Goal: Check status

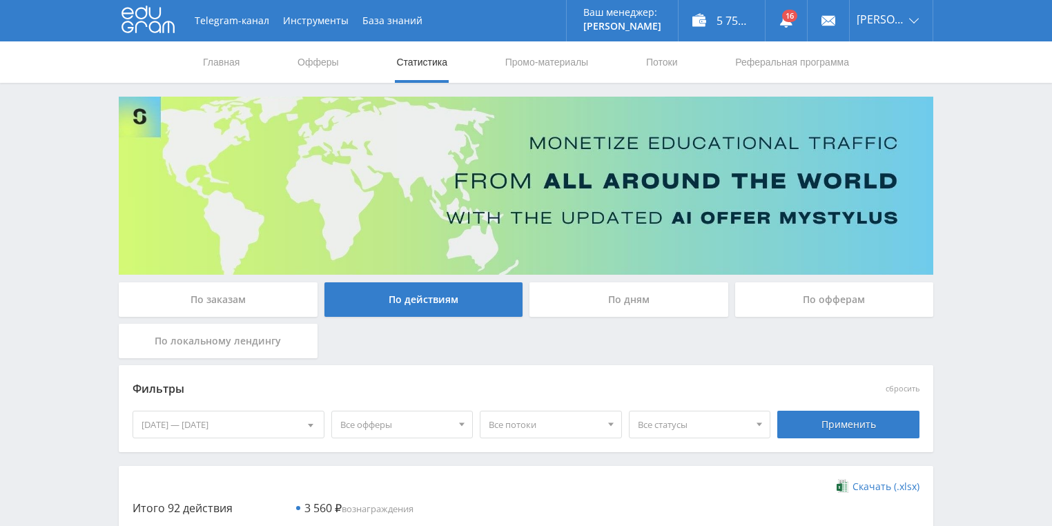
scroll to position [276, 0]
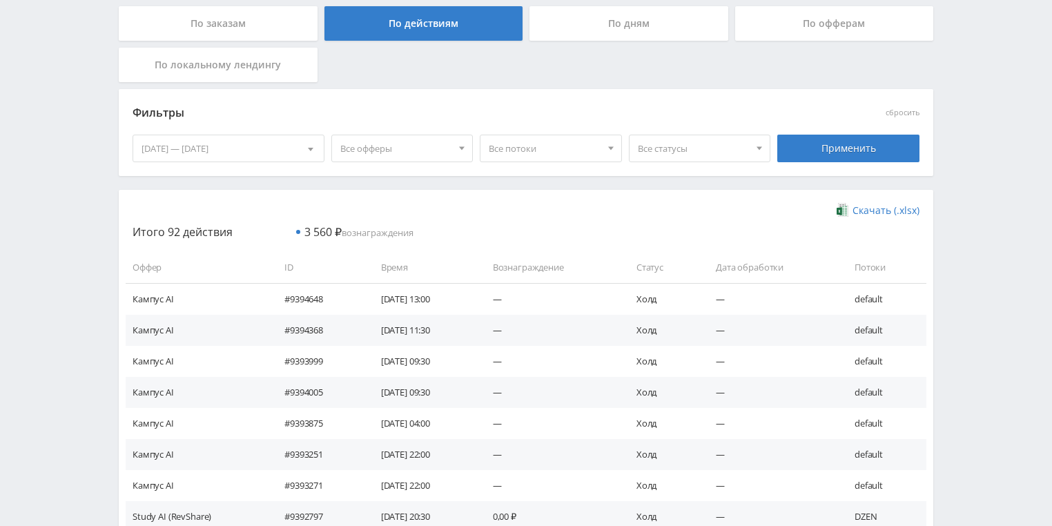
click at [585, 28] on div "По дням" at bounding box center [628, 23] width 199 height 35
click at [0, 0] on input "По дням" at bounding box center [0, 0] width 0 height 0
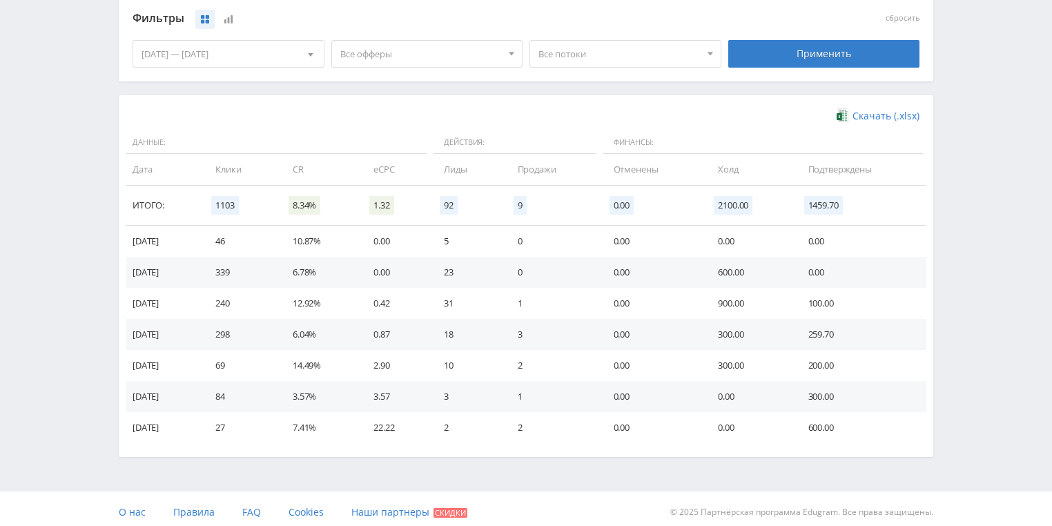
scroll to position [376, 0]
